Goal: Transaction & Acquisition: Purchase product/service

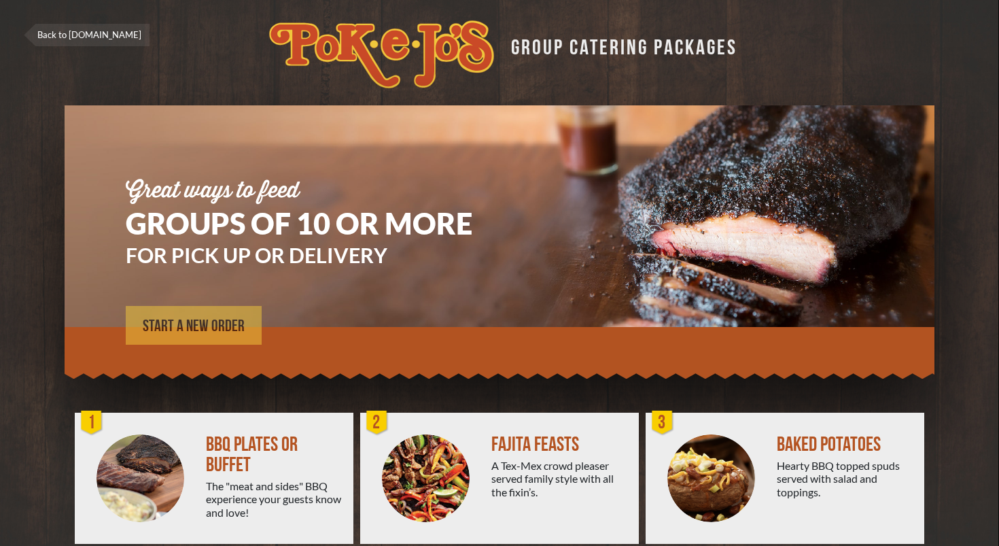
click at [196, 326] on span "START A NEW ORDER" at bounding box center [194, 326] width 102 height 16
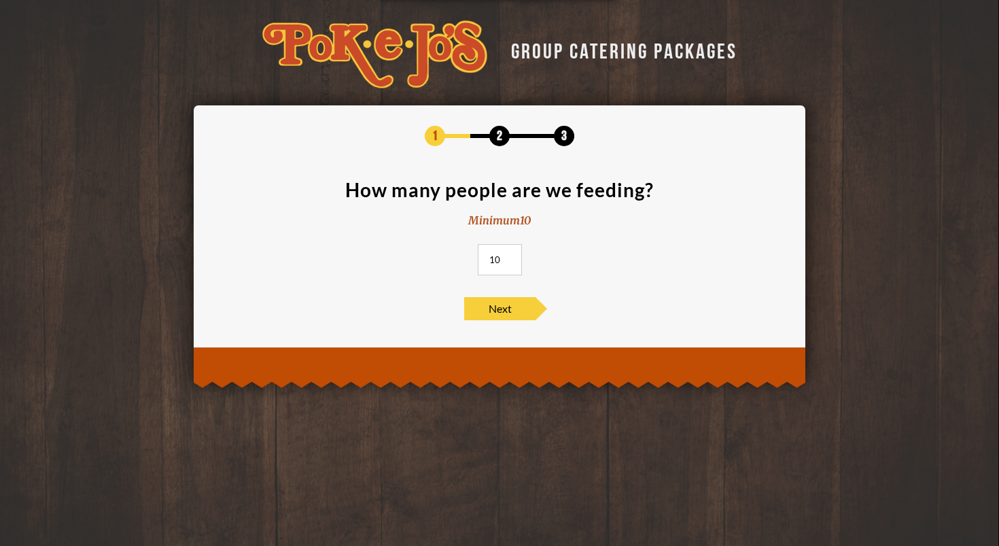
click at [507, 260] on input "10" at bounding box center [500, 259] width 44 height 31
click at [508, 262] on input "10" at bounding box center [500, 259] width 44 height 31
type input "8"
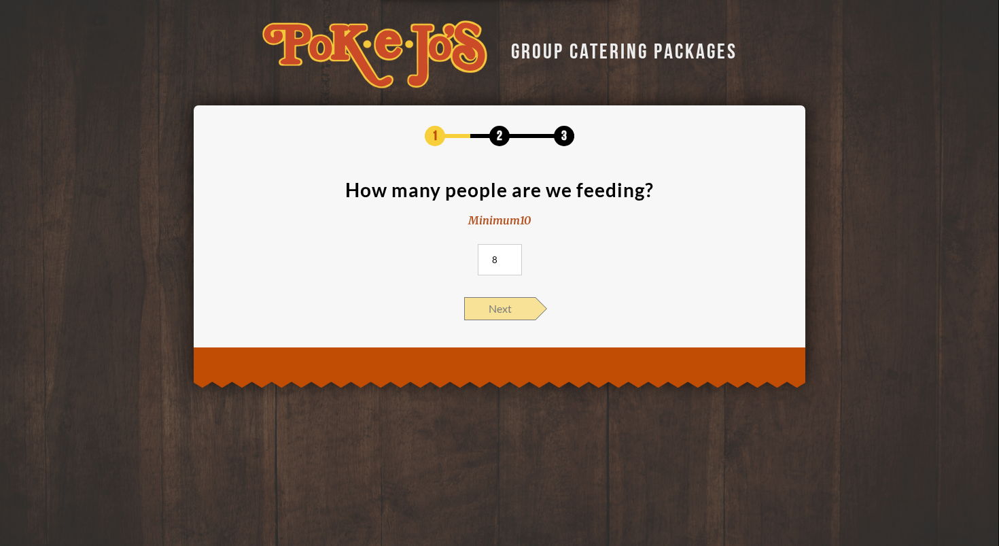
click at [502, 315] on span "Next" at bounding box center [499, 308] width 71 height 23
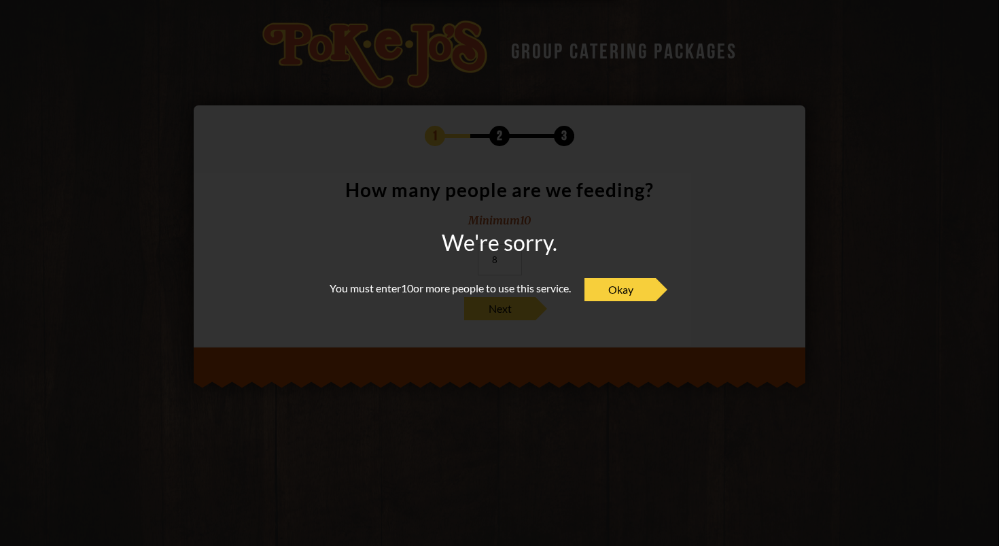
click at [619, 304] on div "We're sorry. You must enter 10 or more people to use this service. Okay" at bounding box center [500, 273] width 340 height 83
click at [623, 293] on span "Okay" at bounding box center [619, 289] width 71 height 23
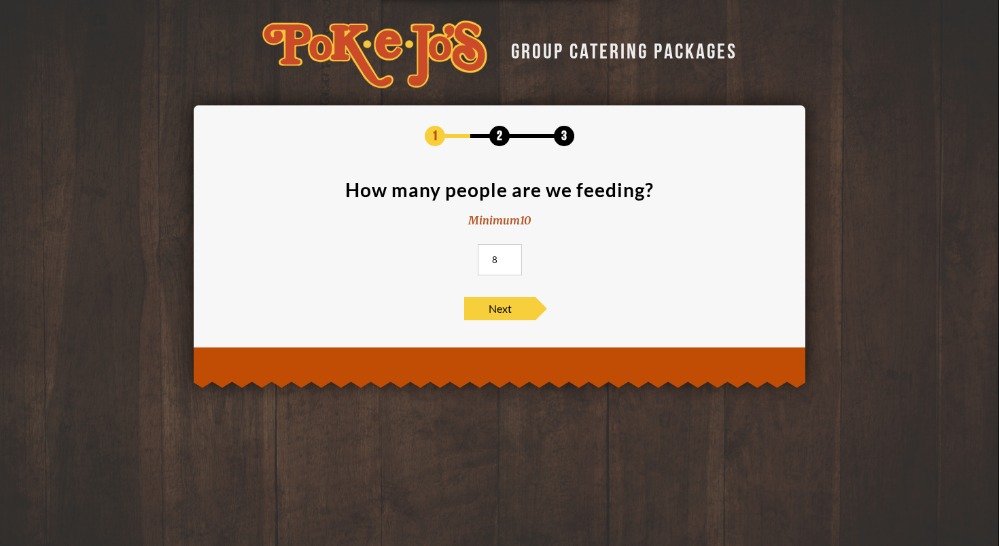
click at [399, 233] on section "How many people are we feeding? Minimum 10 8" at bounding box center [499, 231] width 571 height 103
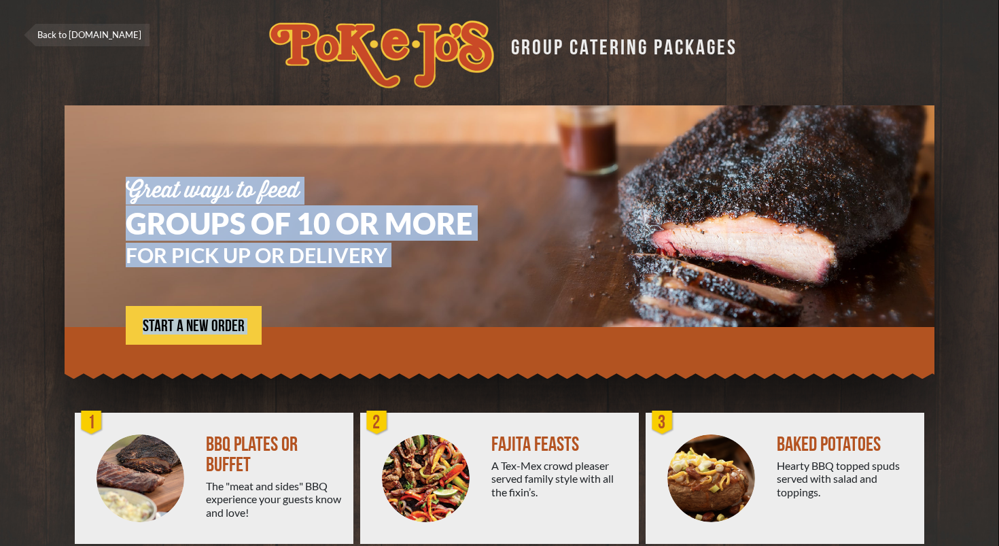
drag, startPoint x: 370, startPoint y: 140, endPoint x: 445, endPoint y: 376, distance: 248.2
click at [445, 377] on div "Great ways to feed GROUPS OF 10 OR MORE FOR PICK UP OR DELIVERY START A NEW ORD…" at bounding box center [500, 248] width 870 height 287
click at [446, 297] on div "FOR PICK UP OR DELIVERY" at bounding box center [319, 272] width 387 height 54
drag, startPoint x: 446, startPoint y: 259, endPoint x: 317, endPoint y: 162, distance: 161.2
click at [317, 163] on section "Great ways to feed GROUPS OF 10 OR MORE FOR PICK UP OR DELIVERY START A NEW ORD…" at bounding box center [500, 238] width 870 height 267
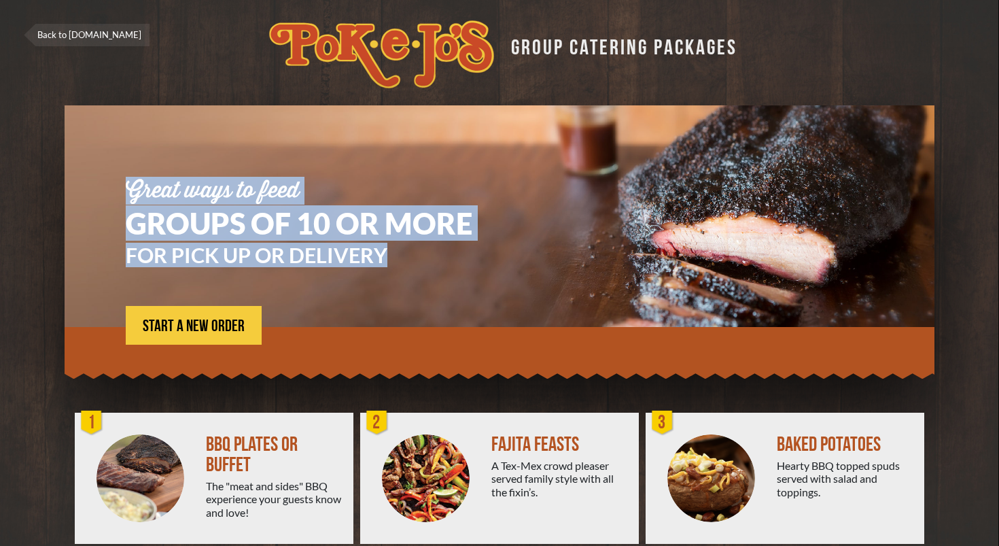
click at [376, 171] on section "Great ways to feed GROUPS OF 10 OR MORE FOR PICK UP OR DELIVERY START A NEW ORD…" at bounding box center [500, 238] width 870 height 267
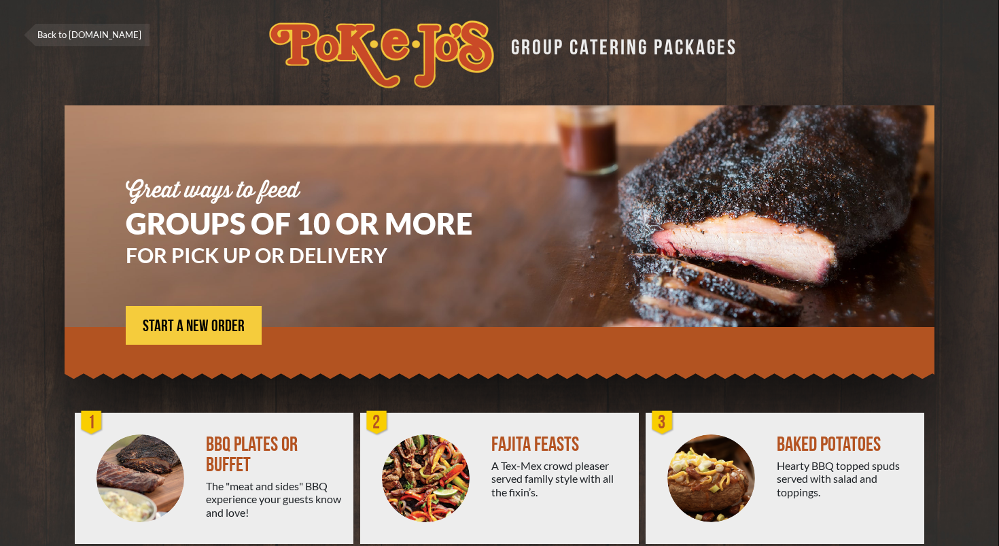
scroll to position [171, 0]
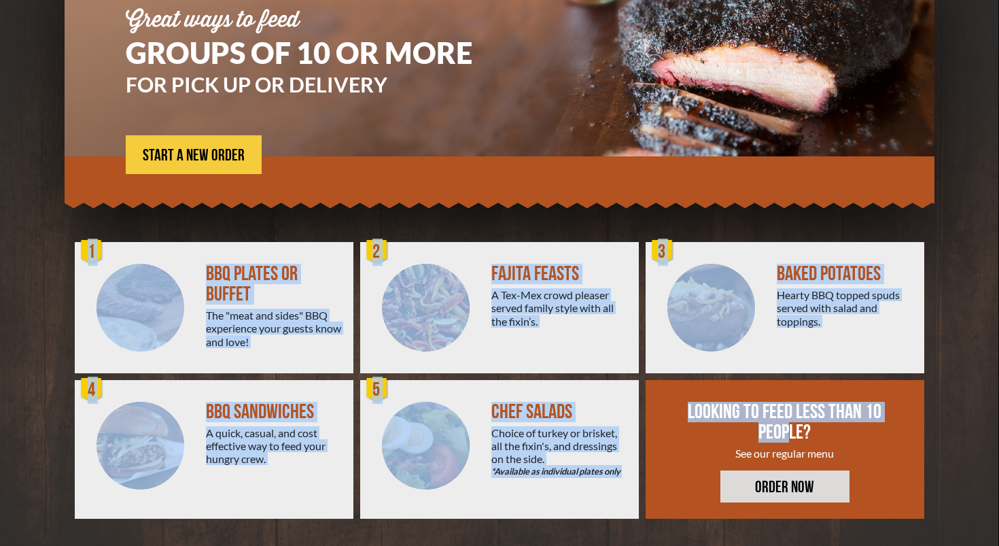
drag, startPoint x: 40, startPoint y: 228, endPoint x: 919, endPoint y: 417, distance: 898.7
click at [918, 417] on div "Great ways to feed GROUPS OF 10 OR MORE FOR PICK UP OR DELIVERY START A NEW ORD…" at bounding box center [499, 230] width 958 height 591
click at [980, 338] on div "Great ways to feed GROUPS OF 10 OR MORE FOR PICK UP OR DELIVERY START A NEW ORD…" at bounding box center [499, 240] width 978 height 611
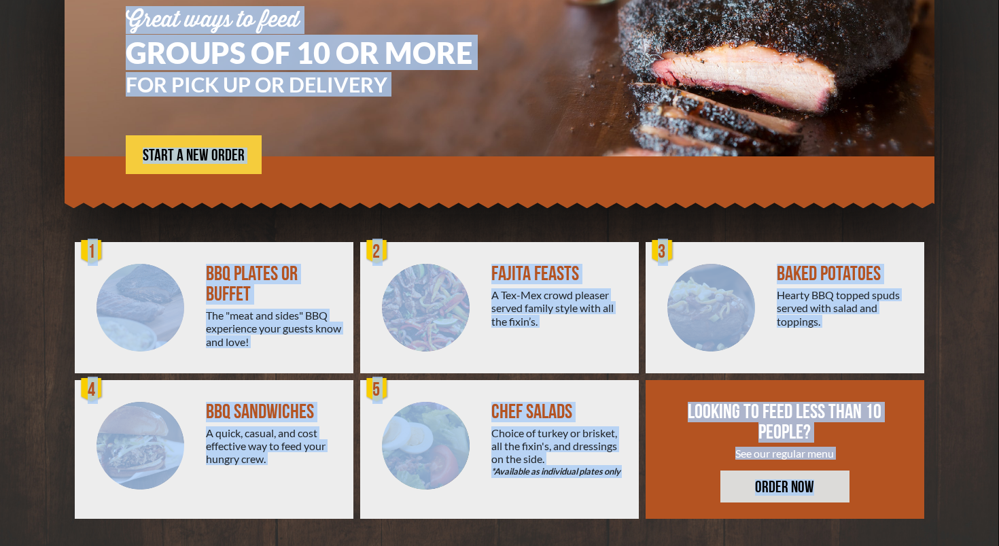
drag, startPoint x: 959, startPoint y: 496, endPoint x: 48, endPoint y: -26, distance: 1050.5
click at [48, 0] on html "Back to [DOMAIN_NAME] GROUP CATERING PACKAGES Great ways to feed GROUPS OF 10 O…" at bounding box center [499, 102] width 999 height 546
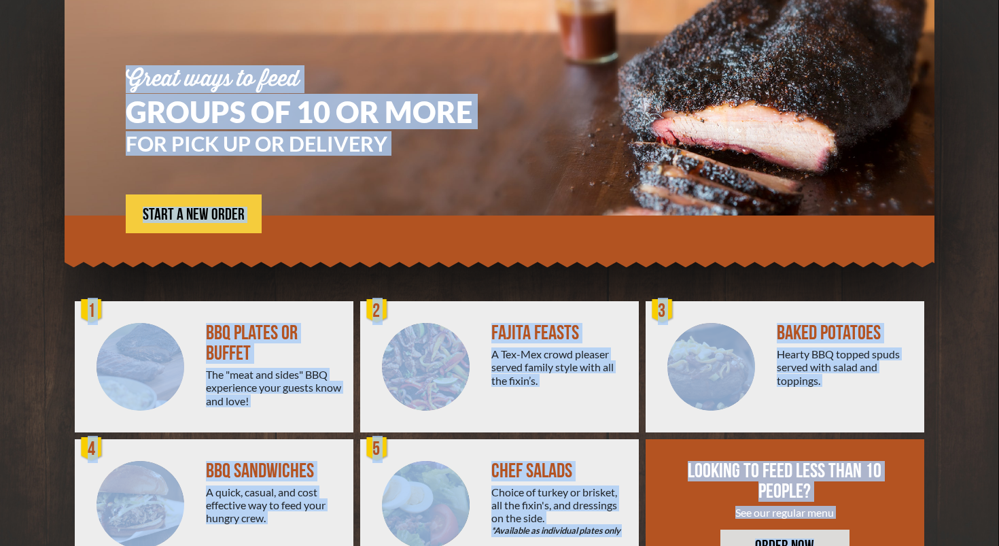
click at [511, 270] on div "Great ways to feed GROUPS OF 10 OR MORE FOR PICK UP OR DELIVERY START A NEW ORD…" at bounding box center [500, 137] width 870 height 287
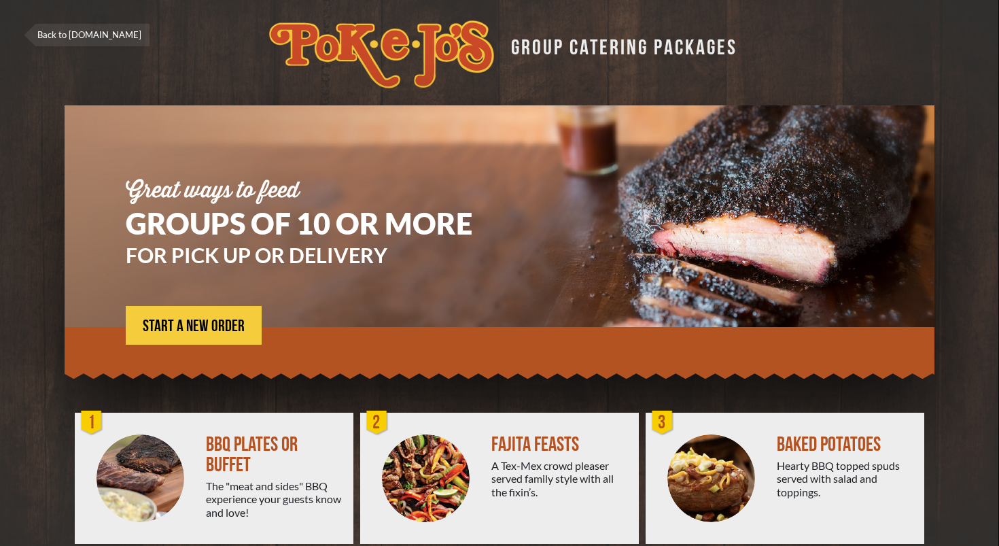
scroll to position [171, 0]
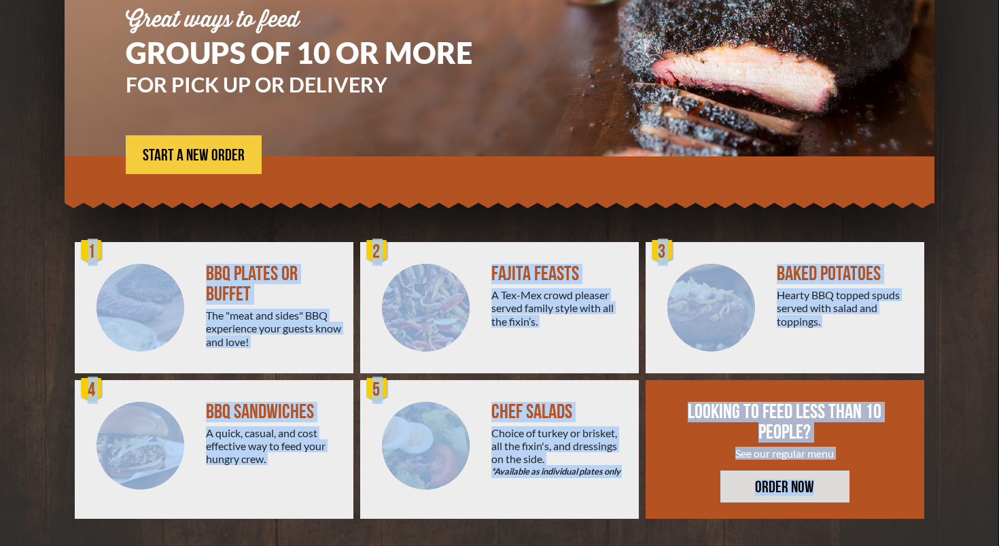
drag, startPoint x: 131, startPoint y: 228, endPoint x: 931, endPoint y: 504, distance: 846.5
click at [931, 504] on div "Great ways to feed GROUPS OF 10 OR MORE FOR PICK UP OR DELIVERY START A NEW ORD…" at bounding box center [499, 230] width 958 height 591
click at [624, 391] on div "CHEF SALADS Choice of turkey or brisket, all the fixin's, and dressings on the …" at bounding box center [564, 449] width 147 height 139
drag, startPoint x: 921, startPoint y: 493, endPoint x: 158, endPoint y: 196, distance: 818.5
click at [158, 196] on div "Great ways to feed GROUPS OF 10 OR MORE FOR PICK UP OR DELIVERY START A NEW ORD…" at bounding box center [499, 230] width 958 height 591
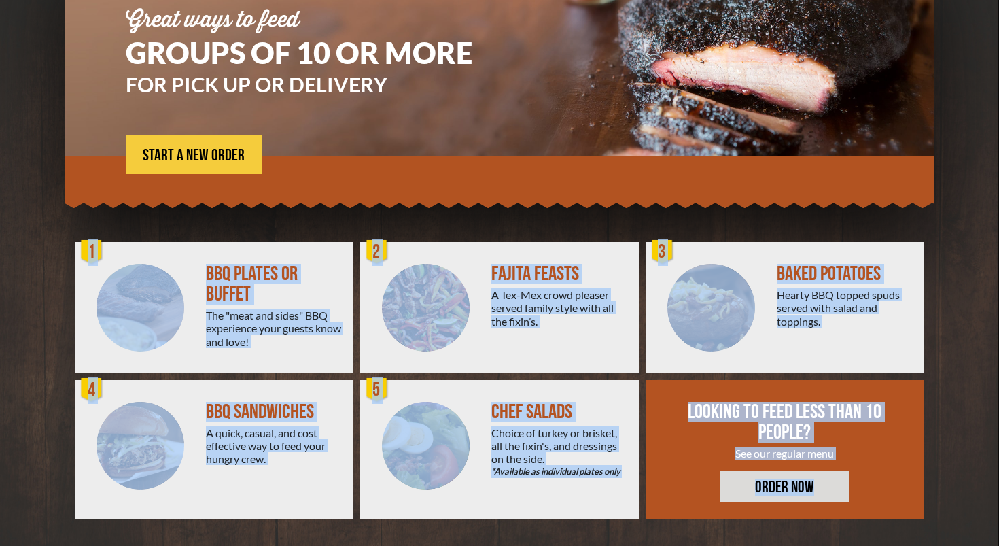
click at [287, 274] on div "BBQ PLATES OR BUFFET" at bounding box center [274, 284] width 137 height 41
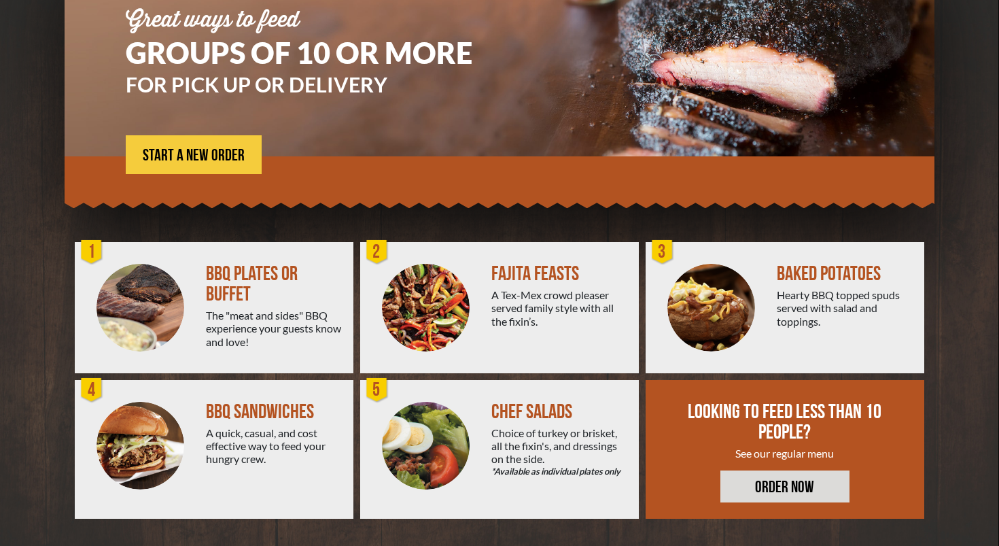
drag, startPoint x: 167, startPoint y: 241, endPoint x: 922, endPoint y: 449, distance: 783.1
click at [913, 449] on div "Great ways to feed GROUPS OF 10 OR MORE FOR PICK UP OR DELIVERY START A NEW ORD…" at bounding box center [499, 230] width 958 height 591
click at [571, 366] on div "FAJITA FEASTS A Tex-Mex crowd pleaser served family style with all the fixin’s." at bounding box center [564, 307] width 147 height 131
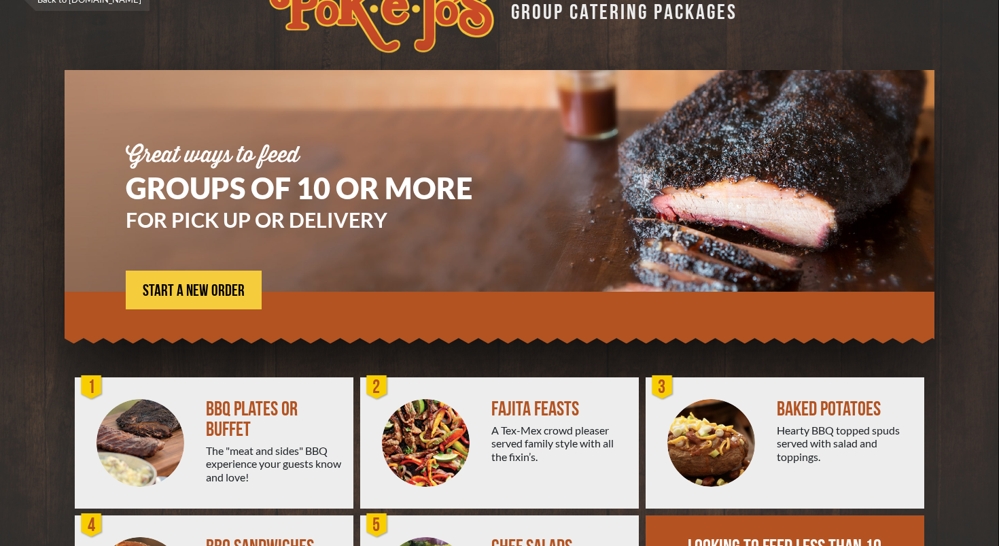
scroll to position [0, 0]
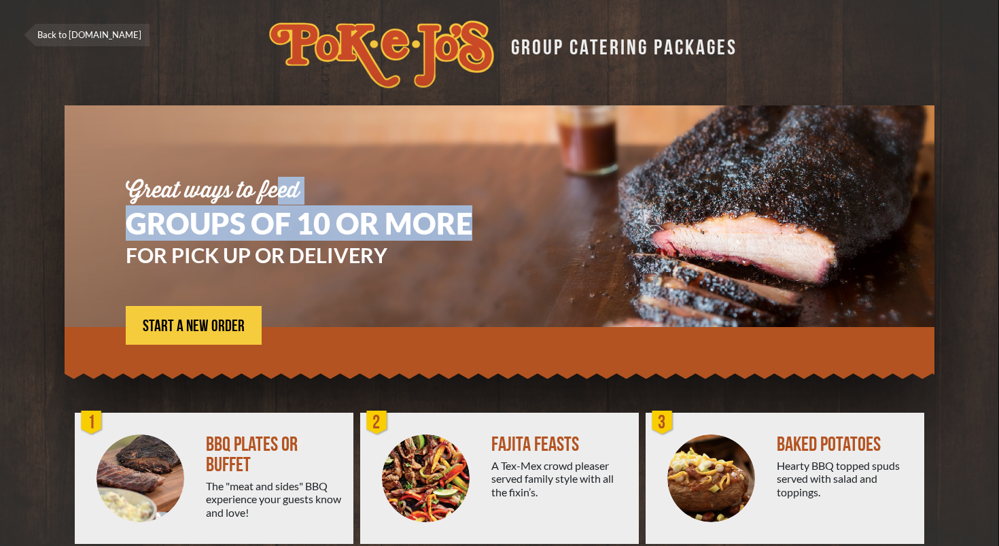
drag, startPoint x: 493, startPoint y: 219, endPoint x: 277, endPoint y: 180, distance: 218.9
click at [277, 180] on div "Great ways to feed GROUPS OF 10 OR MORE FOR PICK UP OR DELIVERY START A NEW ORD…" at bounding box center [319, 262] width 387 height 165
click at [485, 299] on div "Great ways to feed GROUPS OF 10 OR MORE FOR PICK UP OR DELIVERY START A NEW ORD…" at bounding box center [319, 262] width 387 height 165
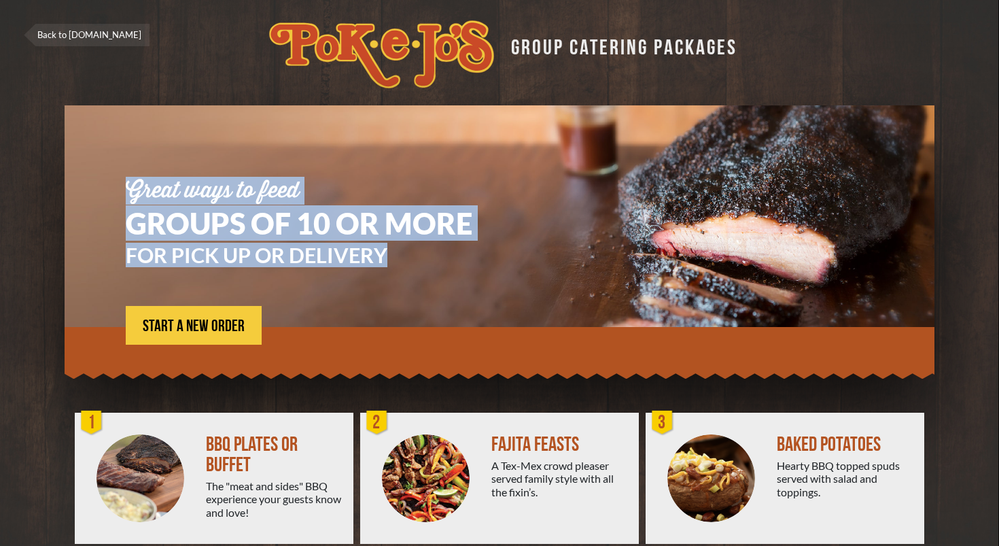
drag, startPoint x: 410, startPoint y: 252, endPoint x: 167, endPoint y: 118, distance: 277.0
click at [167, 118] on section "Great ways to feed GROUPS OF 10 OR MORE FOR PICK UP OR DELIVERY START A NEW ORD…" at bounding box center [500, 238] width 870 height 267
click at [402, 161] on section "Great ways to feed GROUPS OF 10 OR MORE FOR PICK UP OR DELIVERY START A NEW ORD…" at bounding box center [500, 238] width 870 height 267
drag, startPoint x: 124, startPoint y: 186, endPoint x: 542, endPoint y: 297, distance: 432.9
click at [542, 297] on section "Great ways to feed GROUPS OF 10 OR MORE FOR PICK UP OR DELIVERY START A NEW ORD…" at bounding box center [500, 238] width 870 height 267
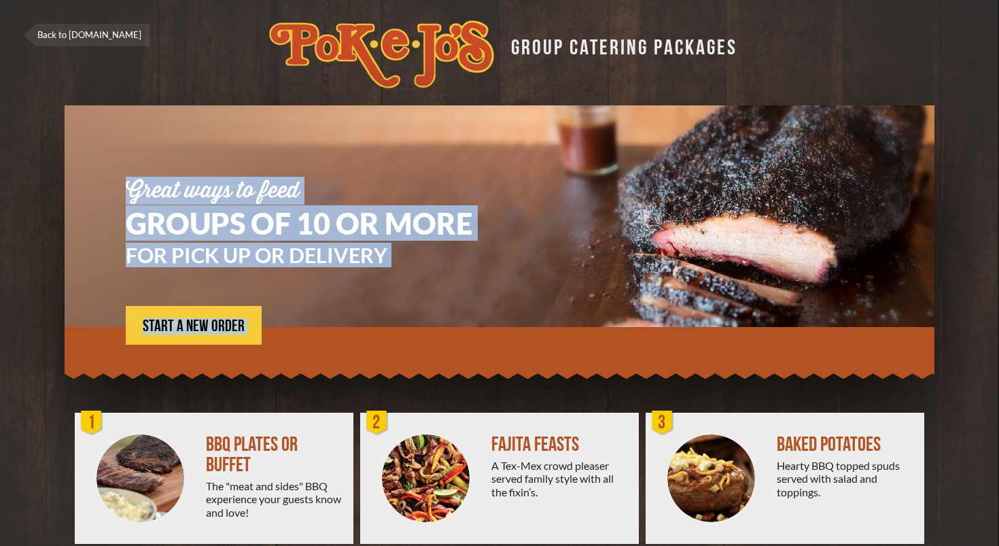
click at [477, 272] on div "FOR PICK UP OR DELIVERY" at bounding box center [319, 272] width 387 height 54
drag, startPoint x: 434, startPoint y: 262, endPoint x: 115, endPoint y: 142, distance: 340.6
click at [118, 145] on section "Great ways to feed GROUPS OF 10 OR MORE FOR PICK UP OR DELIVERY START A NEW ORD…" at bounding box center [500, 238] width 870 height 267
click at [369, 213] on h1 "GROUPS OF 10 OR MORE" at bounding box center [319, 223] width 387 height 29
drag, startPoint x: 90, startPoint y: 188, endPoint x: 568, endPoint y: 287, distance: 487.8
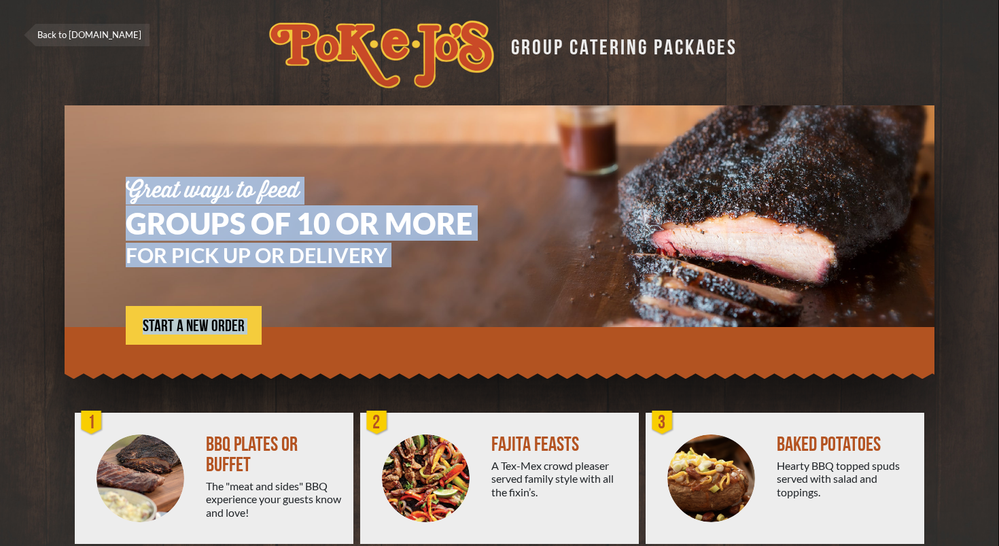
click at [567, 287] on section "Great ways to feed GROUPS OF 10 OR MORE FOR PICK UP OR DELIVERY START A NEW ORD…" at bounding box center [500, 238] width 870 height 267
click at [363, 267] on div "FOR PICK UP OR DELIVERY" at bounding box center [319, 272] width 387 height 54
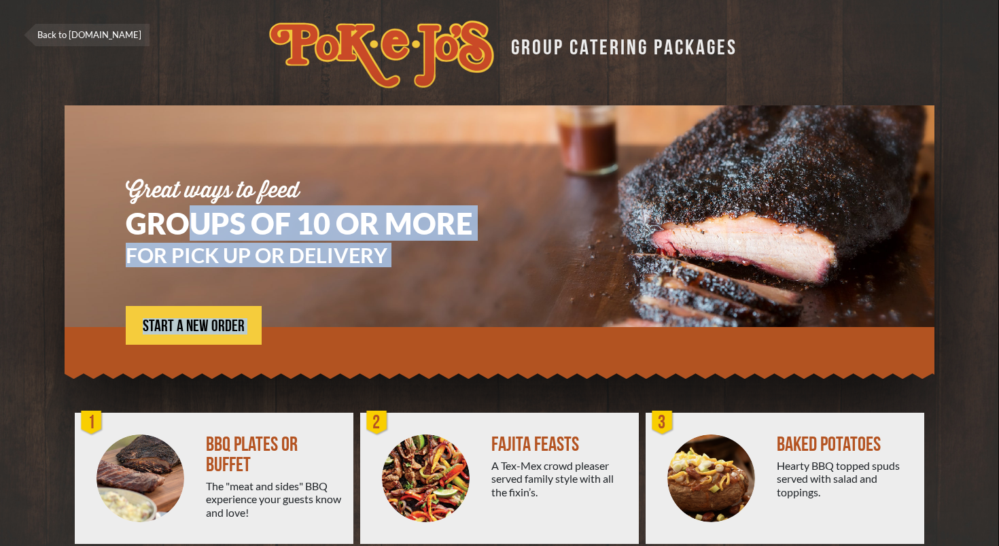
drag, startPoint x: 514, startPoint y: 302, endPoint x: 115, endPoint y: 176, distance: 418.4
click at [128, 184] on div "Great ways to feed GROUPS OF 10 OR MORE FOR PICK UP OR DELIVERY START A NEW ORD…" at bounding box center [513, 259] width 775 height 158
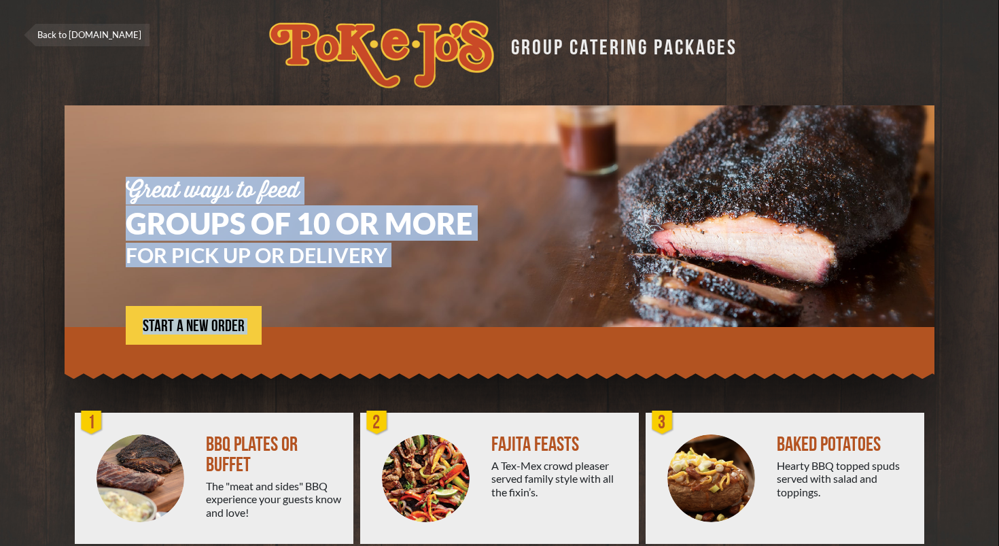
click at [476, 256] on h3 "FOR PICK UP OR DELIVERY" at bounding box center [319, 255] width 387 height 20
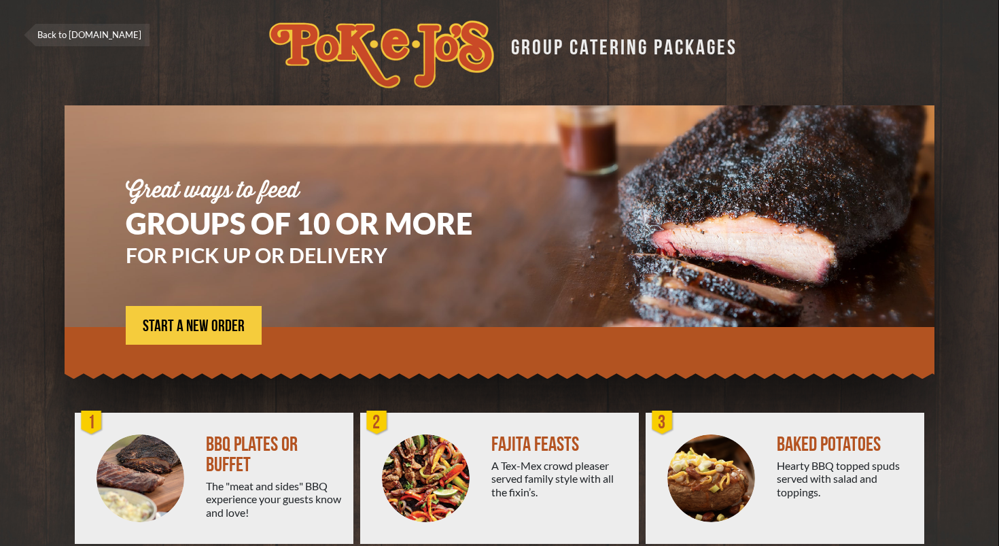
click at [489, 226] on h1 "GROUPS OF 10 OR MORE" at bounding box center [319, 223] width 387 height 29
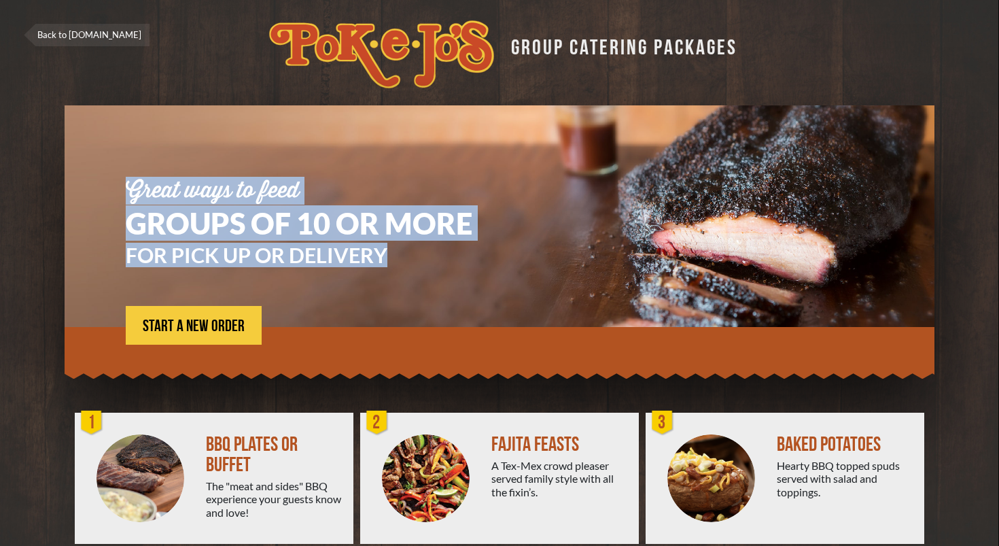
drag, startPoint x: 422, startPoint y: 306, endPoint x: 232, endPoint y: 100, distance: 279.8
click at [233, 109] on section "Great ways to feed GROUPS OF 10 OR MORE FOR PICK UP OR DELIVERY START A NEW ORD…" at bounding box center [500, 238] width 870 height 267
click at [232, 100] on div "Back to [DOMAIN_NAME] GROUP CATERING PACKAGES Great ways to feed GROUPS OF 10 O…" at bounding box center [499, 358] width 999 height 716
drag, startPoint x: 143, startPoint y: 135, endPoint x: 457, endPoint y: 304, distance: 356.8
click at [457, 304] on section "Great ways to feed GROUPS OF 10 OR MORE FOR PICK UP OR DELIVERY START A NEW ORD…" at bounding box center [500, 238] width 870 height 267
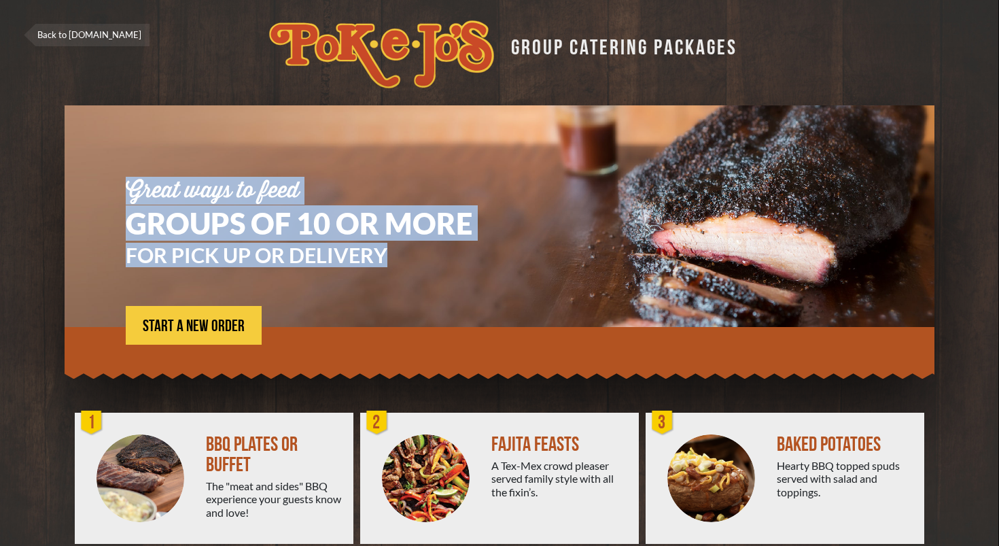
click at [298, 294] on div "FOR PICK UP OR DELIVERY" at bounding box center [319, 272] width 387 height 54
drag, startPoint x: 283, startPoint y: 323, endPoint x: 99, endPoint y: 130, distance: 266.7
click at [99, 130] on section "Great ways to feed GROUPS OF 10 OR MORE FOR PICK UP OR DELIVERY START A NEW ORD…" at bounding box center [500, 238] width 870 height 267
click at [525, 219] on div at bounding box center [706, 259] width 387 height 158
drag, startPoint x: 410, startPoint y: 256, endPoint x: 106, endPoint y: 175, distance: 314.4
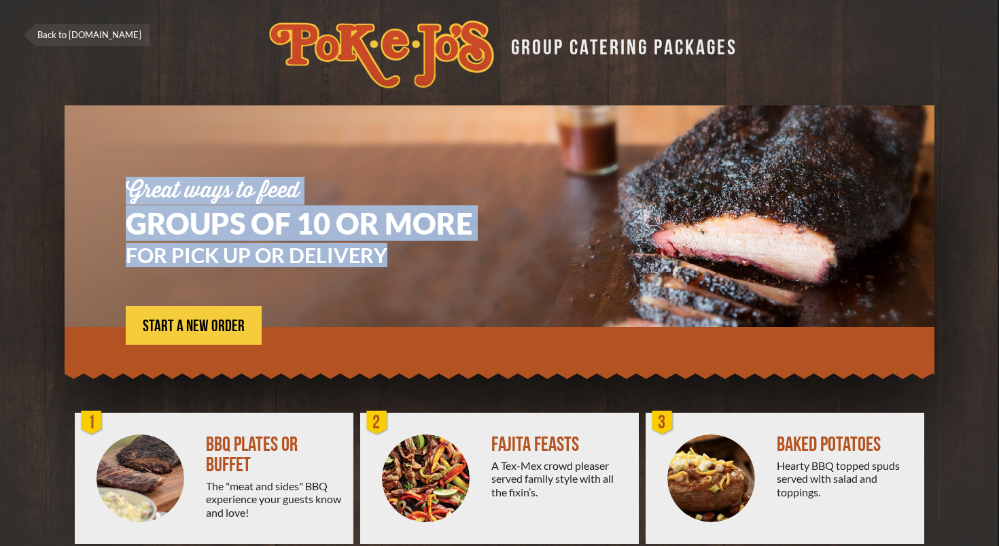
click at [106, 175] on section "Great ways to feed GROUPS OF 10 OR MORE FOR PICK UP OR DELIVERY START A NEW ORD…" at bounding box center [500, 238] width 870 height 267
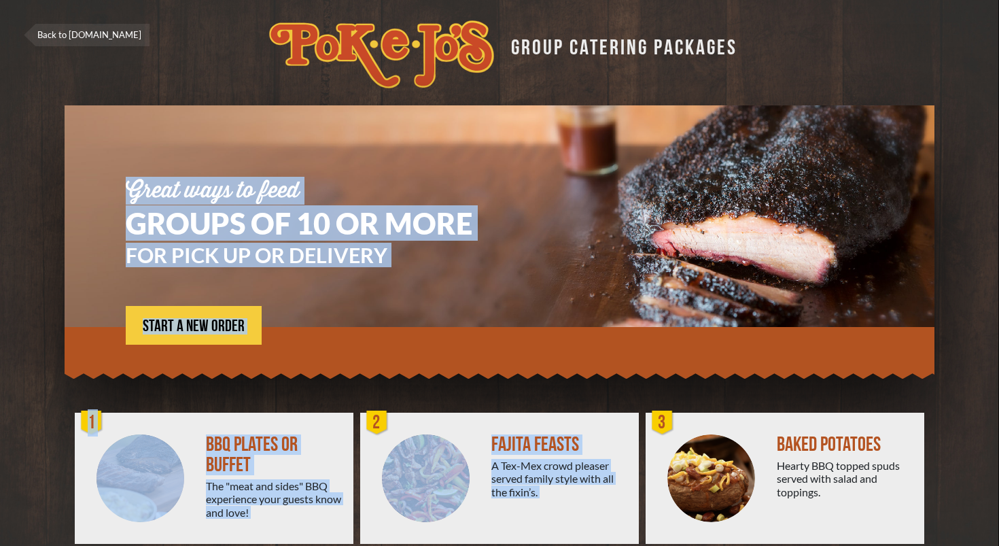
drag, startPoint x: 113, startPoint y: 179, endPoint x: 368, endPoint y: 422, distance: 351.7
click at [368, 422] on div "Great ways to feed GROUPS OF 10 OR MORE FOR PICK UP OR DELIVERY START A NEW ORD…" at bounding box center [499, 400] width 958 height 591
click at [321, 347] on div at bounding box center [500, 349] width 870 height 45
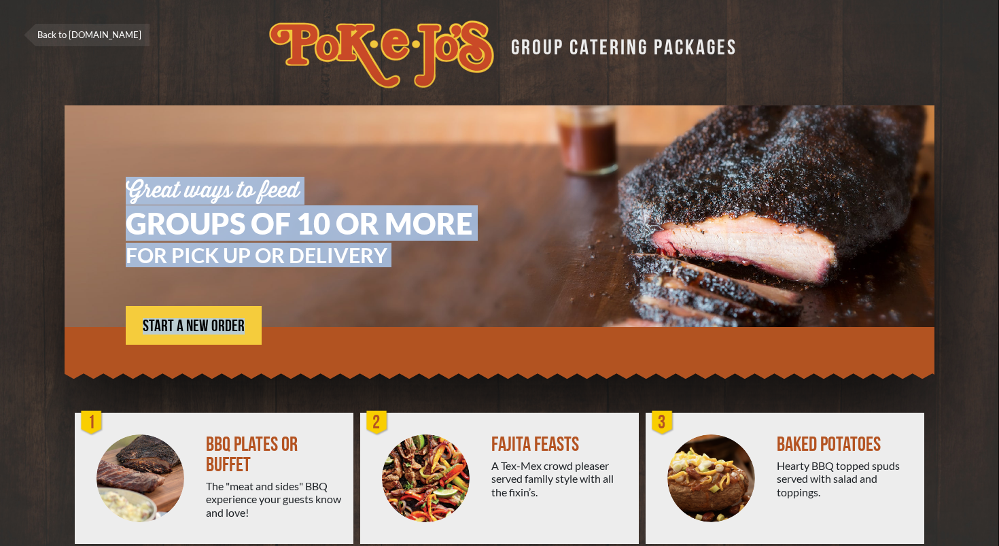
drag, startPoint x: 272, startPoint y: 342, endPoint x: 62, endPoint y: 179, distance: 265.9
click at [62, 179] on section "Great ways to feed GROUPS OF 10 OR MORE FOR PICK UP OR DELIVERY START A NEW ORD…" at bounding box center [499, 248] width 958 height 287
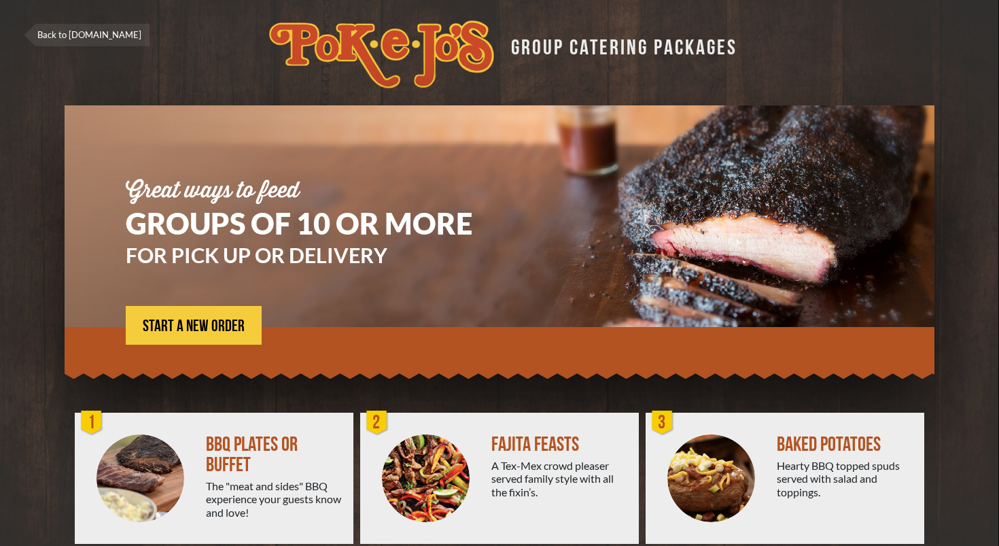
click at [90, 186] on section "Great ways to feed GROUPS OF 10 OR MORE FOR PICK UP OR DELIVERY START A NEW ORD…" at bounding box center [500, 238] width 870 height 267
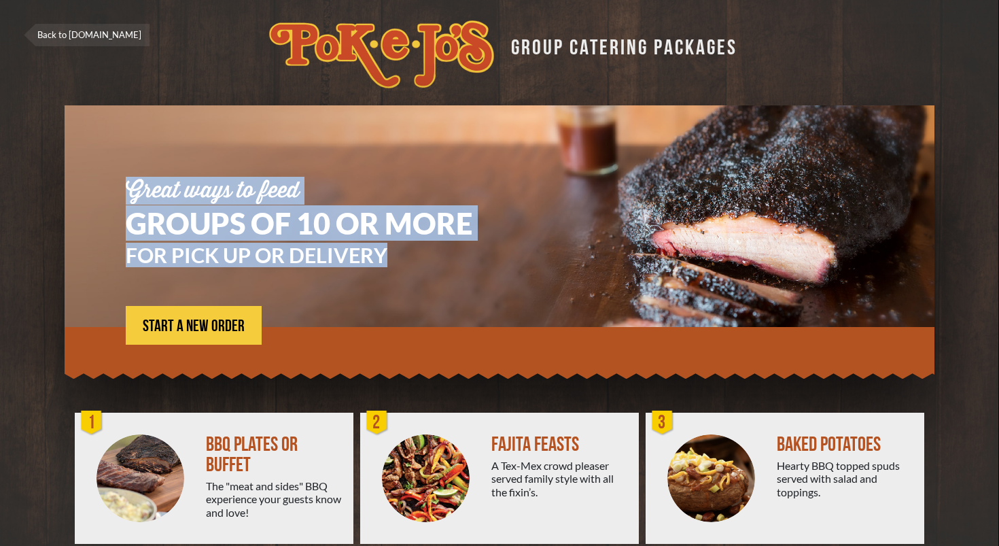
drag, startPoint x: 86, startPoint y: 173, endPoint x: 461, endPoint y: 344, distance: 412.0
click at [461, 344] on section "Great ways to feed GROUPS OF 10 OR MORE FOR PICK UP OR DELIVERY START A NEW ORD…" at bounding box center [500, 238] width 870 height 267
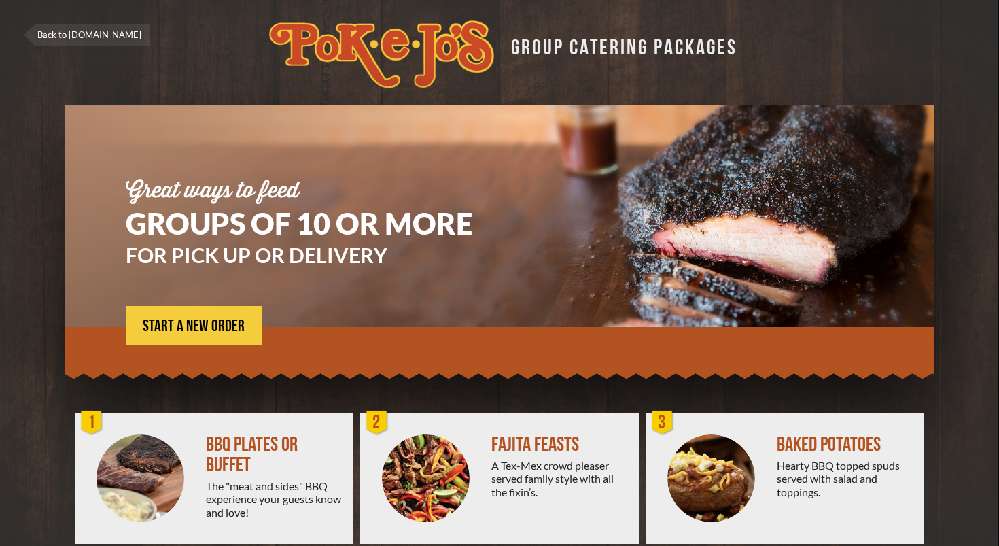
click at [305, 325] on div "Great ways to feed GROUPS OF 10 OR MORE FOR PICK UP OR DELIVERY START A NEW ORD…" at bounding box center [319, 262] width 387 height 165
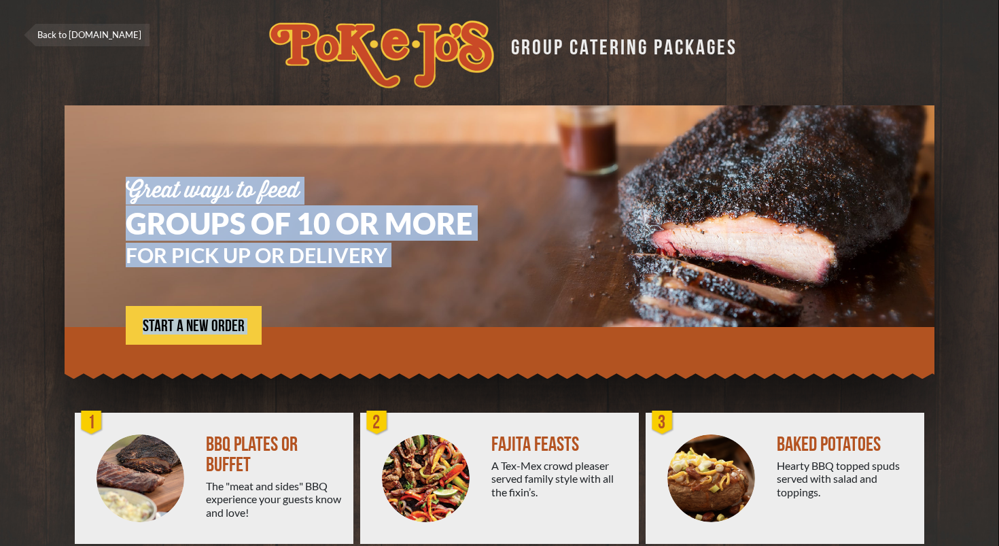
drag, startPoint x: 283, startPoint y: 349, endPoint x: 109, endPoint y: 171, distance: 247.9
click at [109, 171] on div "Great ways to feed GROUPS OF 10 OR MORE FOR PICK UP OR DELIVERY START A NEW ORD…" at bounding box center [500, 248] width 870 height 287
click at [96, 126] on section "Great ways to feed GROUPS OF 10 OR MORE FOR PICK UP OR DELIVERY START A NEW ORD…" at bounding box center [500, 238] width 870 height 267
drag, startPoint x: 283, startPoint y: 344, endPoint x: 71, endPoint y: 164, distance: 278.6
click at [69, 164] on div "Great ways to feed GROUPS OF 10 OR MORE FOR PICK UP OR DELIVERY START A NEW ORD…" at bounding box center [500, 248] width 870 height 287
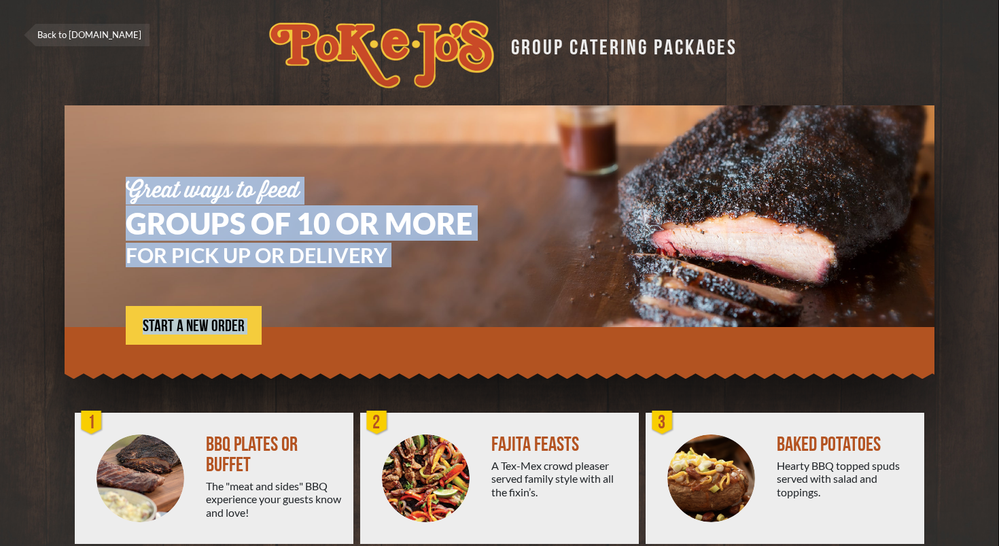
click at [108, 194] on section "Great ways to feed GROUPS OF 10 OR MORE FOR PICK UP OR DELIVERY START A NEW ORD…" at bounding box center [500, 238] width 870 height 267
drag, startPoint x: 102, startPoint y: 141, endPoint x: 447, endPoint y: 342, distance: 399.1
click at [446, 342] on section "Great ways to feed GROUPS OF 10 OR MORE FOR PICK UP OR DELIVERY START A NEW ORD…" at bounding box center [500, 238] width 870 height 267
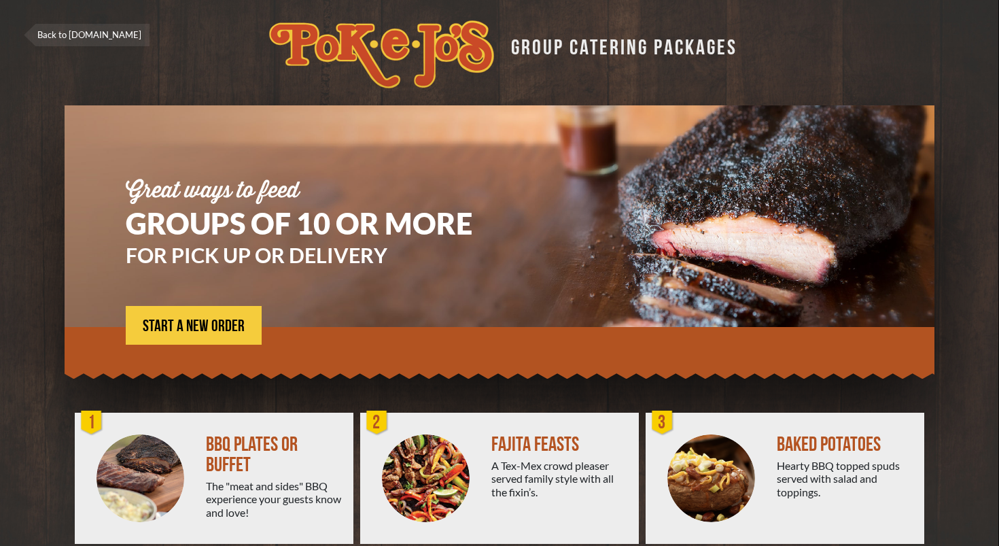
click at [227, 350] on div at bounding box center [500, 349] width 870 height 45
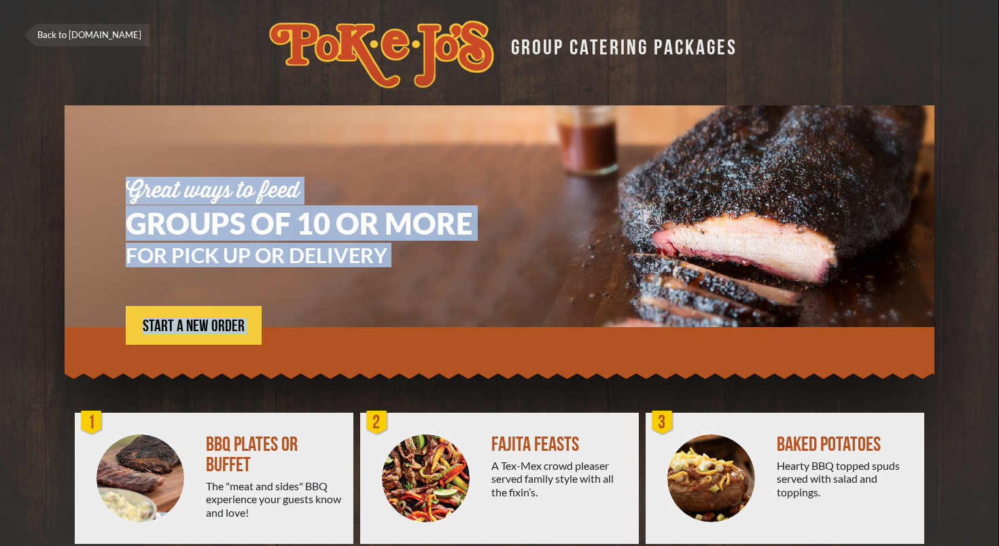
drag, startPoint x: 291, startPoint y: 348, endPoint x: 91, endPoint y: 171, distance: 267.1
click at [91, 170] on div "Great ways to feed GROUPS OF 10 OR MORE FOR PICK UP OR DELIVERY START A NEW ORD…" at bounding box center [500, 248] width 870 height 287
click at [107, 149] on section "Great ways to feed GROUPS OF 10 OR MORE FOR PICK UP OR DELIVERY START A NEW ORD…" at bounding box center [500, 238] width 870 height 267
drag, startPoint x: 128, startPoint y: 165, endPoint x: 372, endPoint y: 267, distance: 264.3
click at [372, 267] on section "Great ways to feed GROUPS OF 10 OR MORE FOR PICK UP OR DELIVERY START A NEW ORD…" at bounding box center [500, 238] width 870 height 267
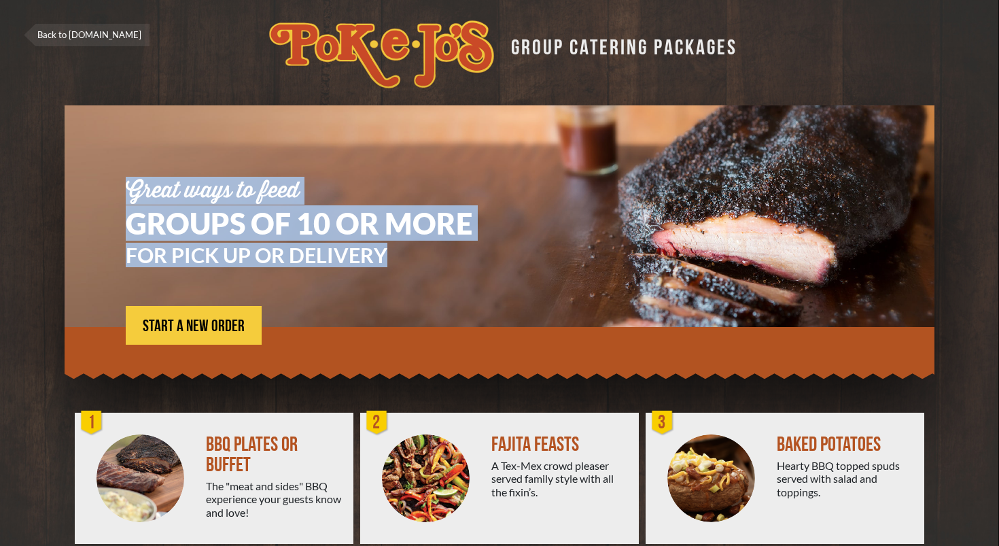
click at [372, 267] on div "FOR PICK UP OR DELIVERY" at bounding box center [319, 272] width 387 height 54
drag, startPoint x: 116, startPoint y: 157, endPoint x: 401, endPoint y: 309, distance: 322.8
click at [401, 309] on section "Great ways to feed GROUPS OF 10 OR MORE FOR PICK UP OR DELIVERY START A NEW ORD…" at bounding box center [500, 238] width 870 height 267
click at [401, 308] on div "Great ways to feed GROUPS OF 10 OR MORE FOR PICK UP OR DELIVERY START A NEW ORD…" at bounding box center [319, 262] width 387 height 165
drag, startPoint x: 328, startPoint y: 304, endPoint x: 177, endPoint y: 188, distance: 190.0
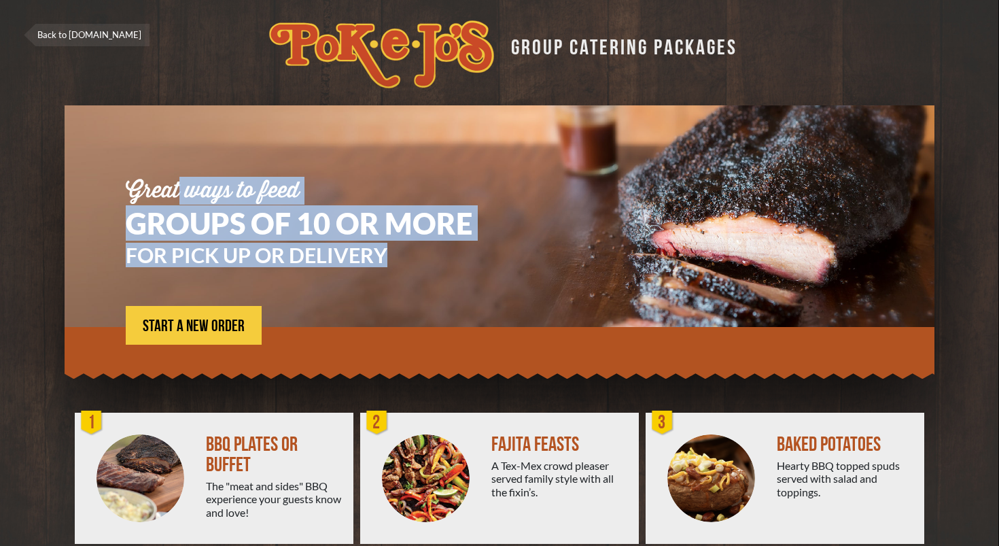
click at [177, 188] on div "Great ways to feed GROUPS OF 10 OR MORE FOR PICK UP OR DELIVERY START A NEW ORD…" at bounding box center [319, 262] width 387 height 165
click at [132, 154] on section "Great ways to feed GROUPS OF 10 OR MORE FOR PICK UP OR DELIVERY START A NEW ORD…" at bounding box center [500, 238] width 870 height 267
drag, startPoint x: 100, startPoint y: 158, endPoint x: 491, endPoint y: 333, distance: 428.5
click at [494, 335] on section "Great ways to feed GROUPS OF 10 OR MORE FOR PICK UP OR DELIVERY START A NEW ORD…" at bounding box center [500, 238] width 870 height 267
click at [366, 277] on div "FOR PICK UP OR DELIVERY" at bounding box center [319, 272] width 387 height 54
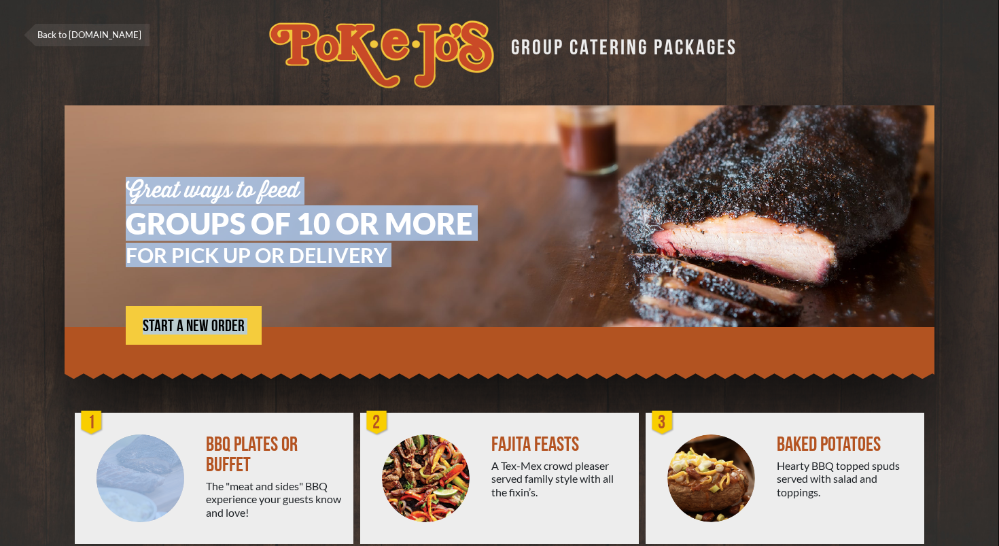
drag, startPoint x: 232, startPoint y: 166, endPoint x: 302, endPoint y: 424, distance: 267.3
click at [302, 424] on div "Great ways to feed GROUPS OF 10 OR MORE FOR PICK UP OR DELIVERY START A NEW ORD…" at bounding box center [499, 400] width 958 height 591
click at [337, 324] on div "Great ways to feed GROUPS OF 10 OR MORE FOR PICK UP OR DELIVERY START A NEW ORD…" at bounding box center [319, 262] width 387 height 165
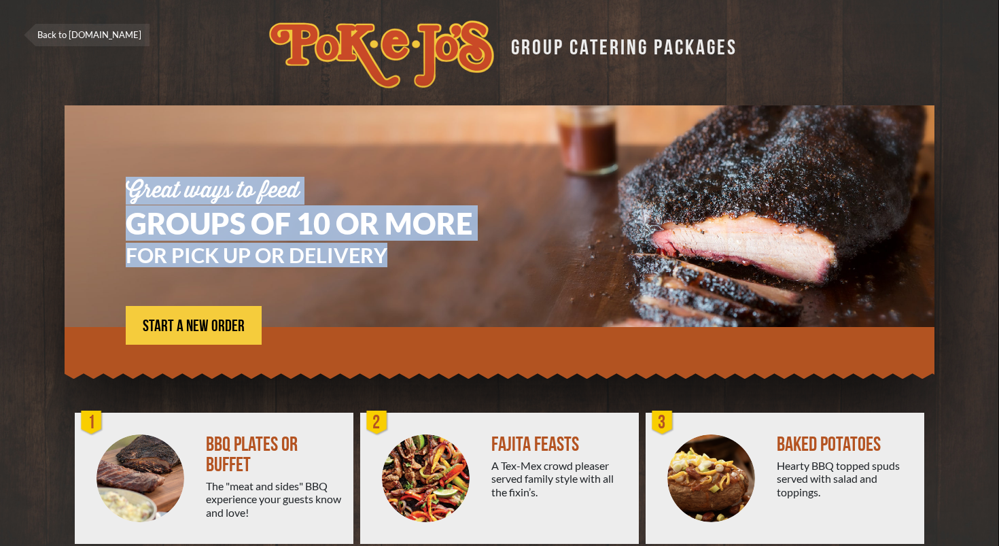
drag, startPoint x: 317, startPoint y: 323, endPoint x: 122, endPoint y: 132, distance: 272.4
click at [122, 132] on section "Great ways to feed GROUPS OF 10 OR MORE FOR PICK UP OR DELIVERY START A NEW ORD…" at bounding box center [500, 238] width 870 height 267
drag, startPoint x: 117, startPoint y: 160, endPoint x: 437, endPoint y: 332, distance: 362.9
click at [440, 332] on section "Great ways to feed GROUPS OF 10 OR MORE FOR PICK UP OR DELIVERY START A NEW ORD…" at bounding box center [500, 238] width 870 height 267
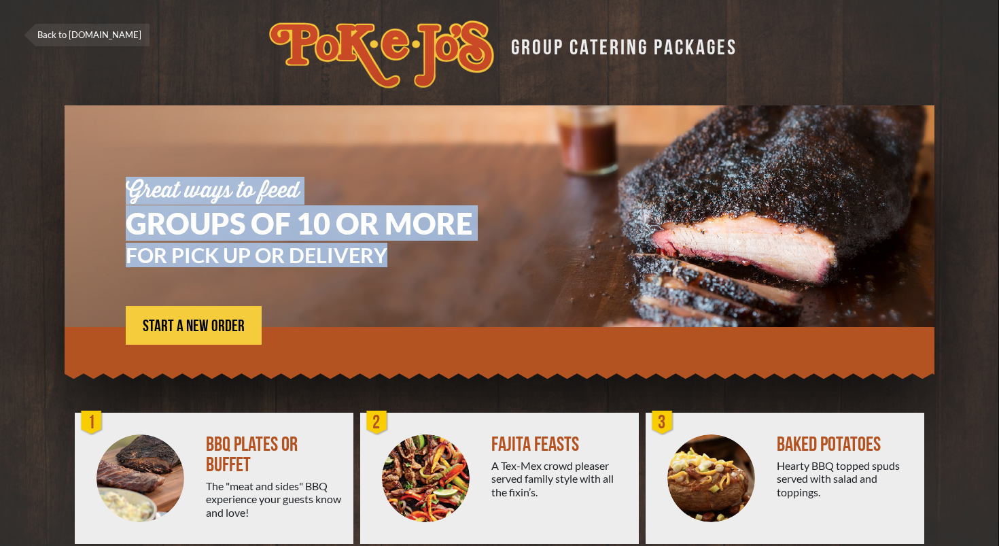
click at [296, 280] on div "FOR PICK UP OR DELIVERY" at bounding box center [319, 272] width 387 height 54
drag, startPoint x: 289, startPoint y: 334, endPoint x: 111, endPoint y: 150, distance: 256.1
click at [111, 150] on section "Great ways to feed GROUPS OF 10 OR MORE FOR PICK UP OR DELIVERY START A NEW ORD…" at bounding box center [500, 238] width 870 height 267
drag, startPoint x: 133, startPoint y: 141, endPoint x: 444, endPoint y: 354, distance: 377.3
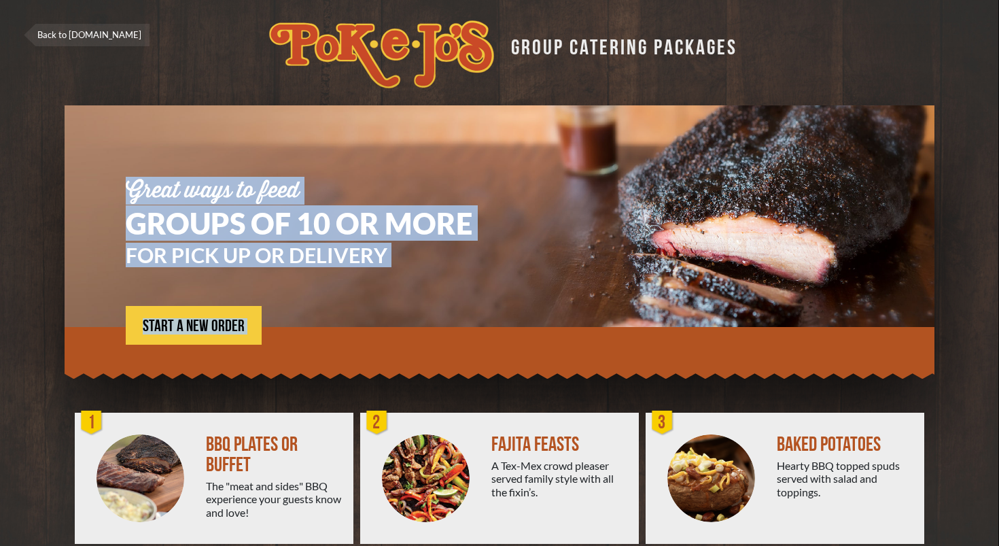
click at [444, 354] on div "Great ways to feed GROUPS OF 10 OR MORE FOR PICK UP OR DELIVERY START A NEW ORD…" at bounding box center [500, 248] width 870 height 287
click at [355, 319] on div "Great ways to feed GROUPS OF 10 OR MORE FOR PICK UP OR DELIVERY START A NEW ORD…" at bounding box center [319, 262] width 387 height 165
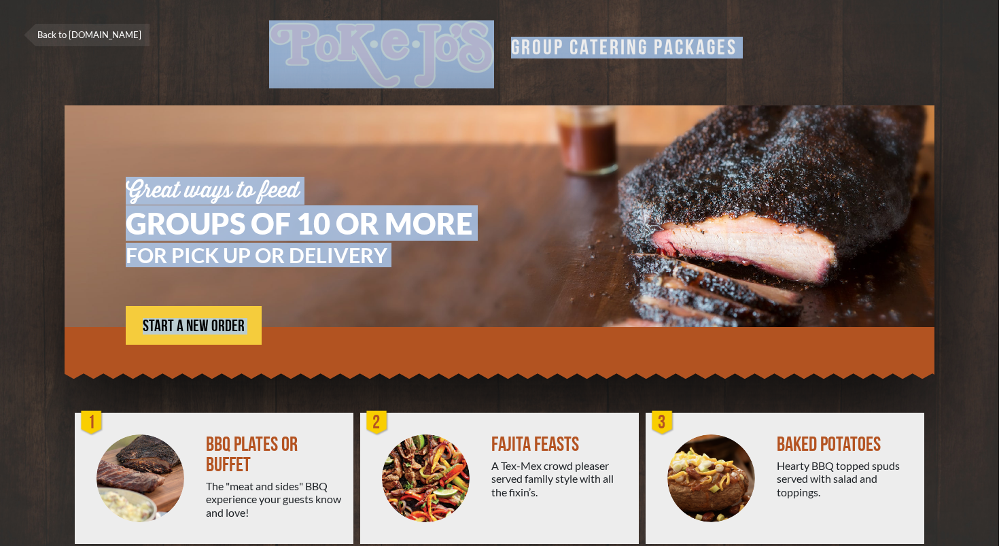
drag, startPoint x: 304, startPoint y: 345, endPoint x: 77, endPoint y: -20, distance: 429.7
click at [77, 0] on html "Back to [DOMAIN_NAME] GROUP CATERING PACKAGES Great ways to feed GROUPS OF 10 O…" at bounding box center [499, 273] width 999 height 546
click at [411, 294] on div "FOR PICK UP OR DELIVERY" at bounding box center [319, 272] width 387 height 54
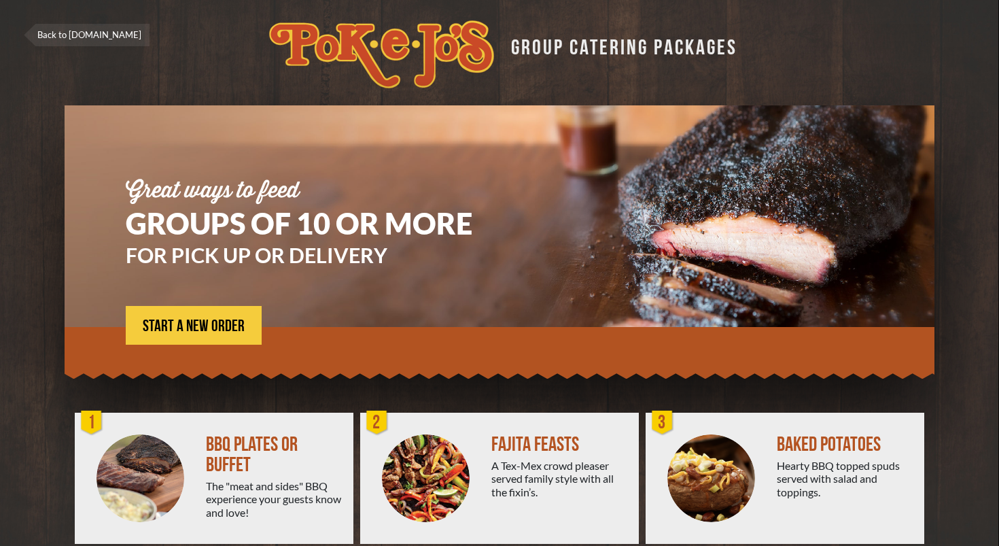
scroll to position [171, 0]
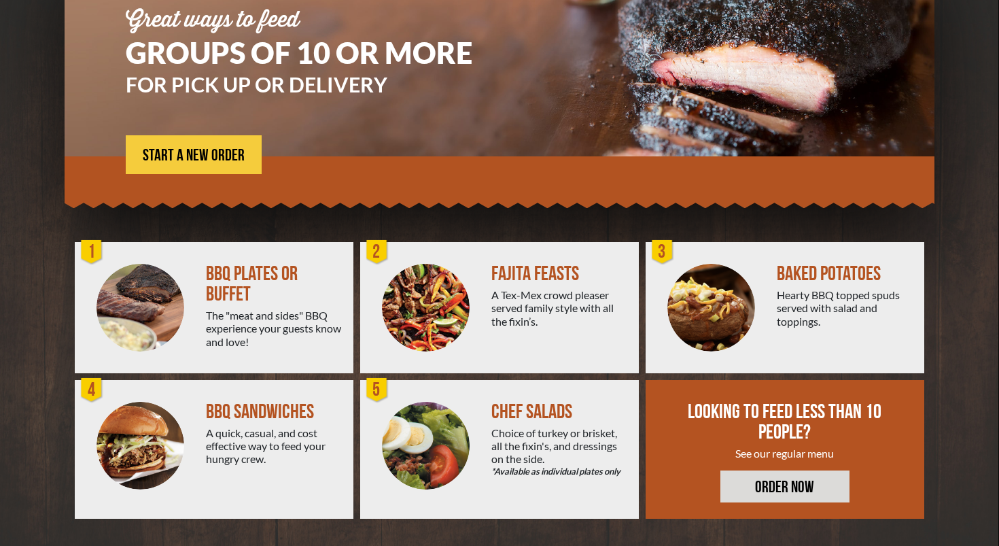
drag, startPoint x: 205, startPoint y: 268, endPoint x: 253, endPoint y: 295, distance: 54.8
click at [253, 295] on div "BBQ PLATES OR BUFFET" at bounding box center [274, 284] width 137 height 41
drag, startPoint x: 257, startPoint y: 295, endPoint x: 199, endPoint y: 273, distance: 62.3
click at [199, 273] on div "BBQ PLATES OR BUFFET The "meat and sides" BBQ experience your guests know and l…" at bounding box center [214, 307] width 279 height 131
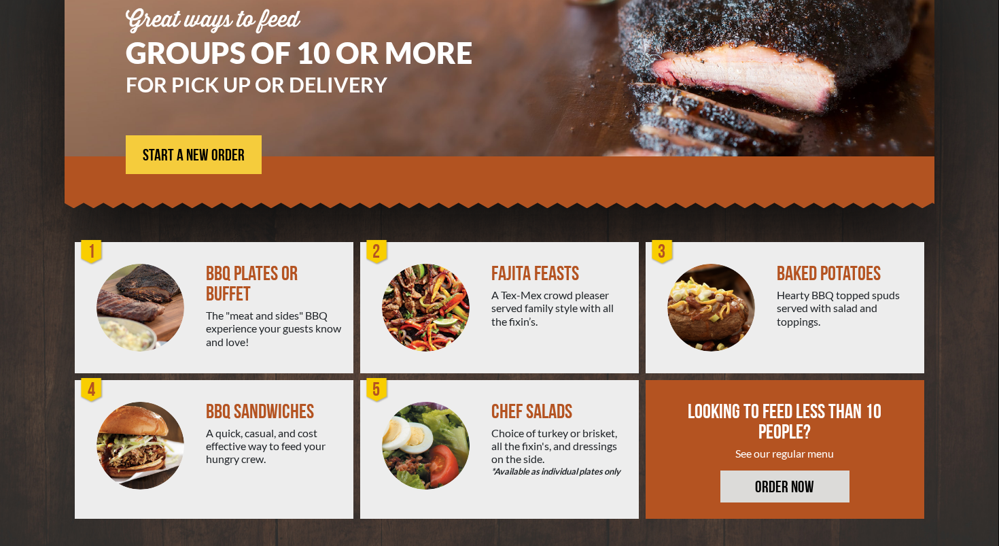
click at [199, 273] on div at bounding box center [140, 307] width 131 height 131
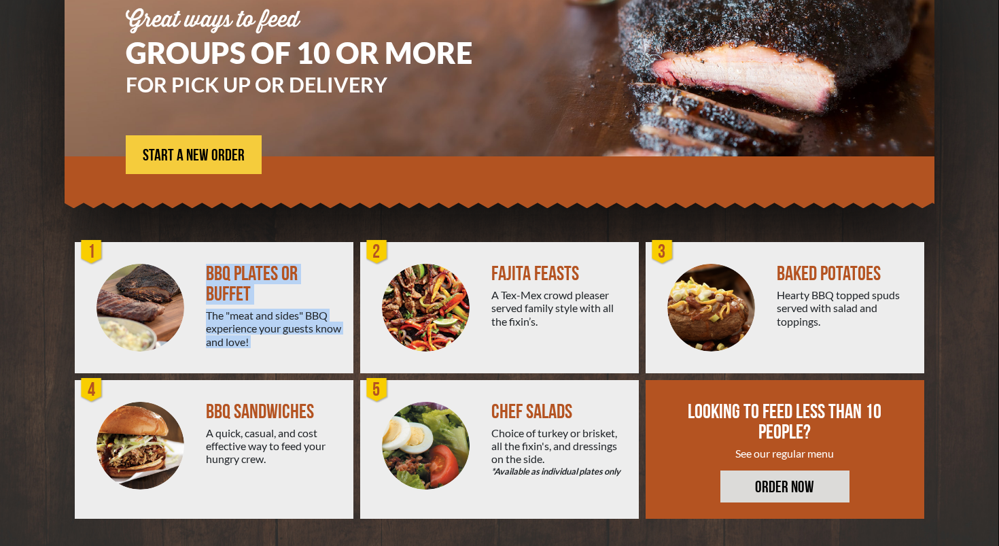
drag, startPoint x: 199, startPoint y: 273, endPoint x: 286, endPoint y: 347, distance: 114.2
click at [286, 347] on div "BBQ PLATES OR BUFFET The "meat and sides" BBQ experience your guests know and l…" at bounding box center [214, 307] width 279 height 131
click at [286, 347] on div "The "meat and sides" BBQ experience your guests know and love!" at bounding box center [274, 327] width 137 height 39
drag, startPoint x: 287, startPoint y: 342, endPoint x: 198, endPoint y: 262, distance: 119.3
click at [198, 262] on div "BBQ PLATES OR BUFFET The "meat and sides" BBQ experience your guests know and l…" at bounding box center [214, 307] width 279 height 131
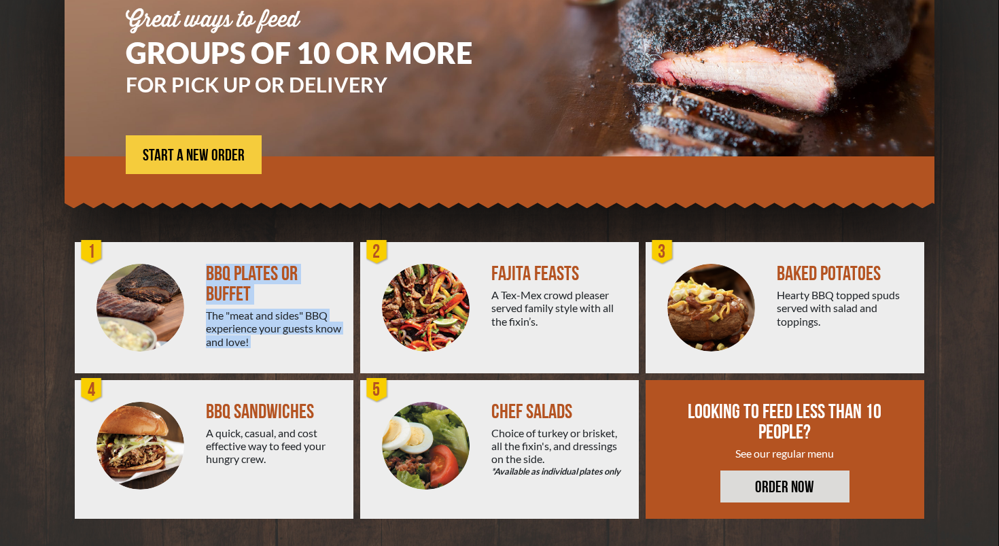
click at [185, 258] on div at bounding box center [140, 307] width 131 height 131
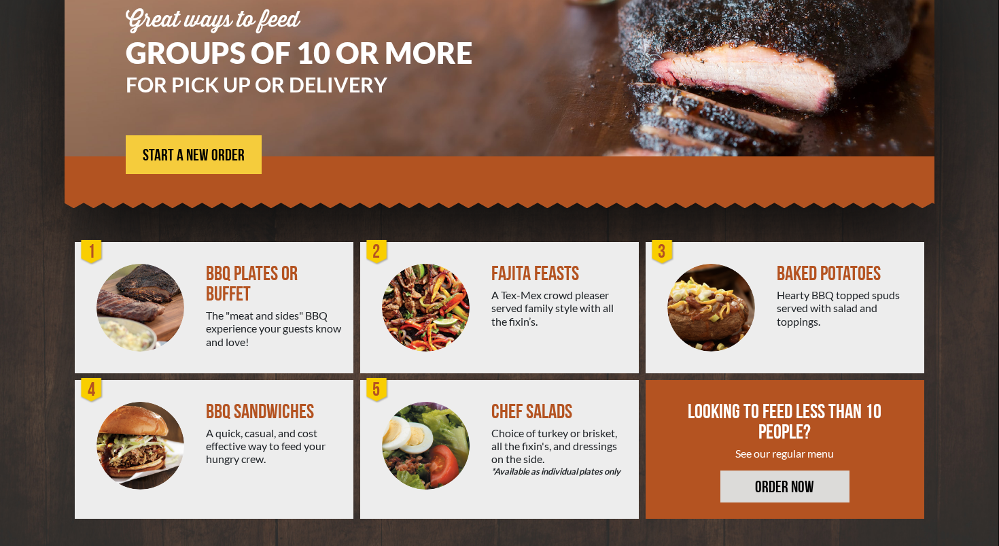
scroll to position [0, 0]
